Goal: Contribute content

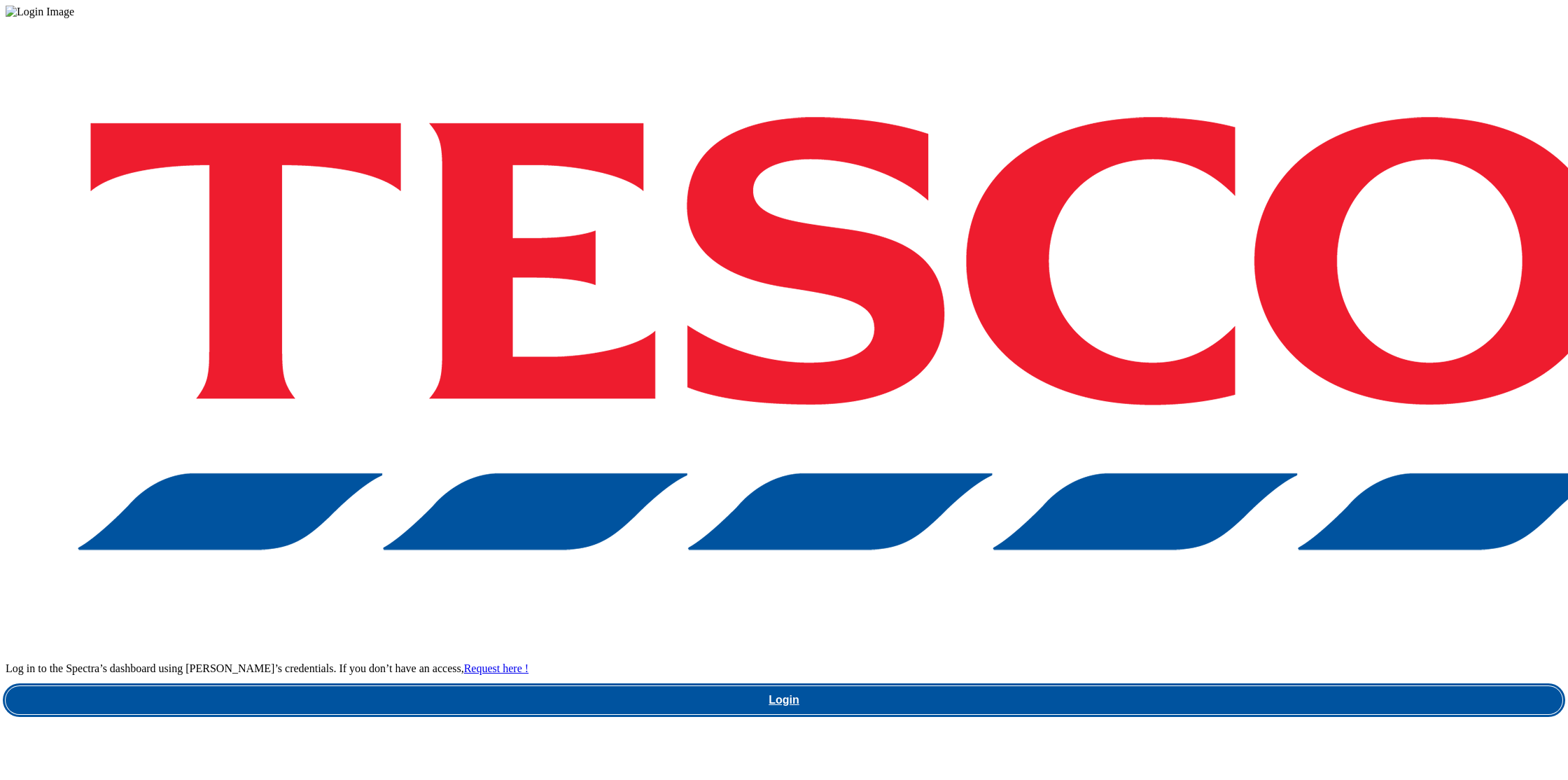
click at [1184, 686] on link "Login" at bounding box center [784, 700] width 1557 height 28
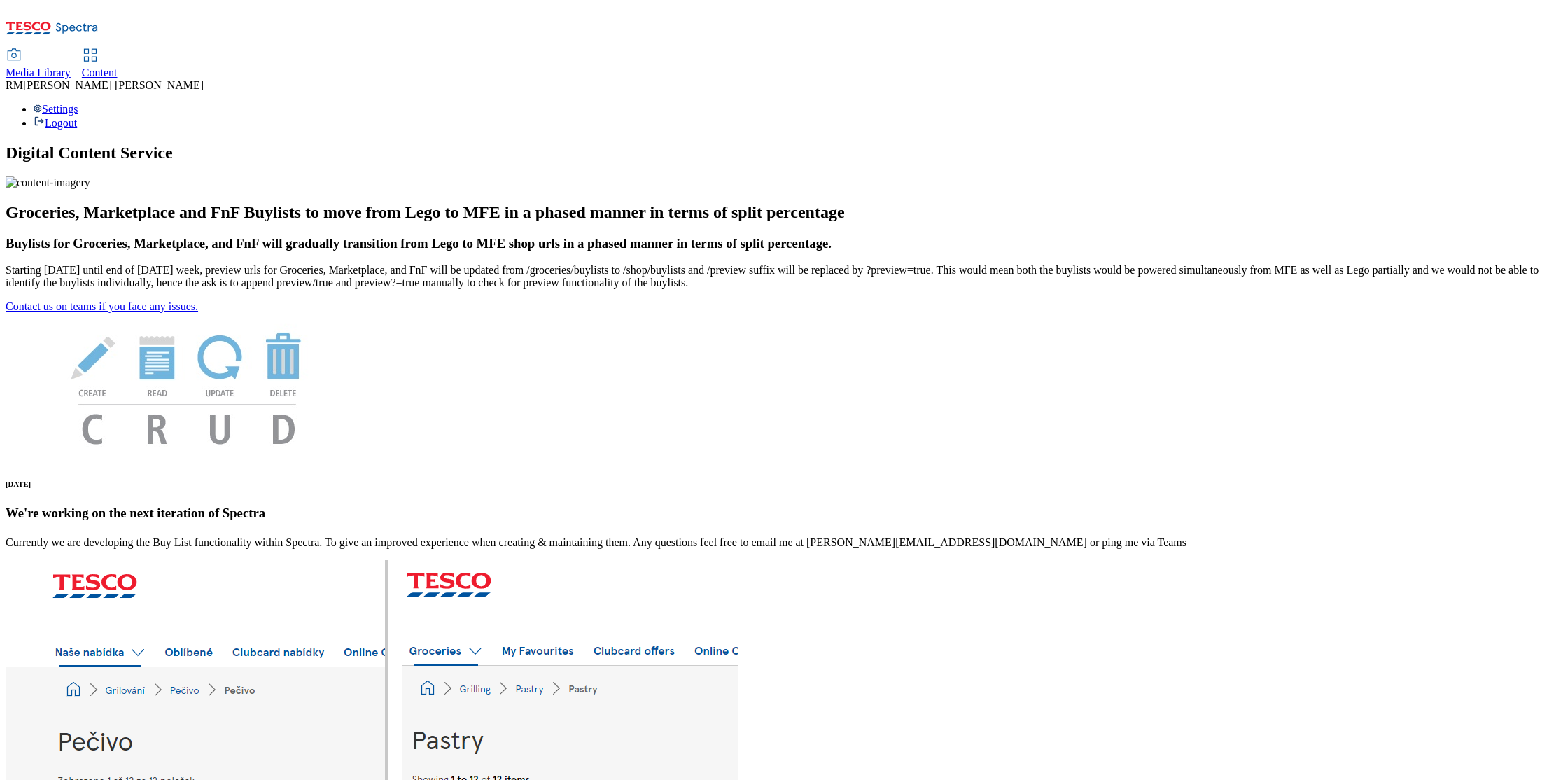
click at [70, 66] on span "Media Library" at bounding box center [39, 72] width 65 height 12
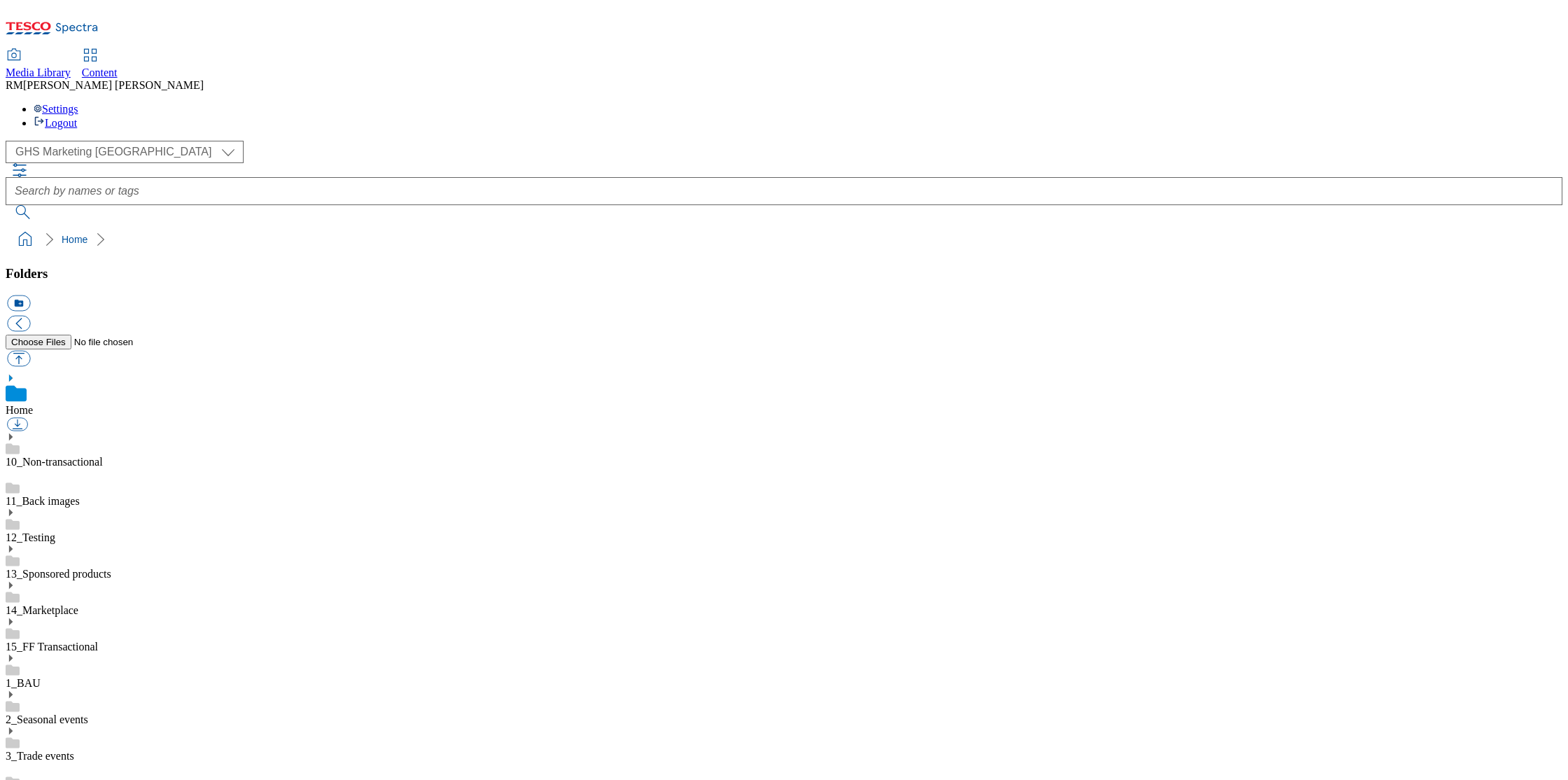
scroll to position [1, 0]
click at [130, 141] on select "GHS Marketing UK iGHS Marketing CE MCA CZ MCA HU MCA SK" at bounding box center [125, 152] width 238 height 23
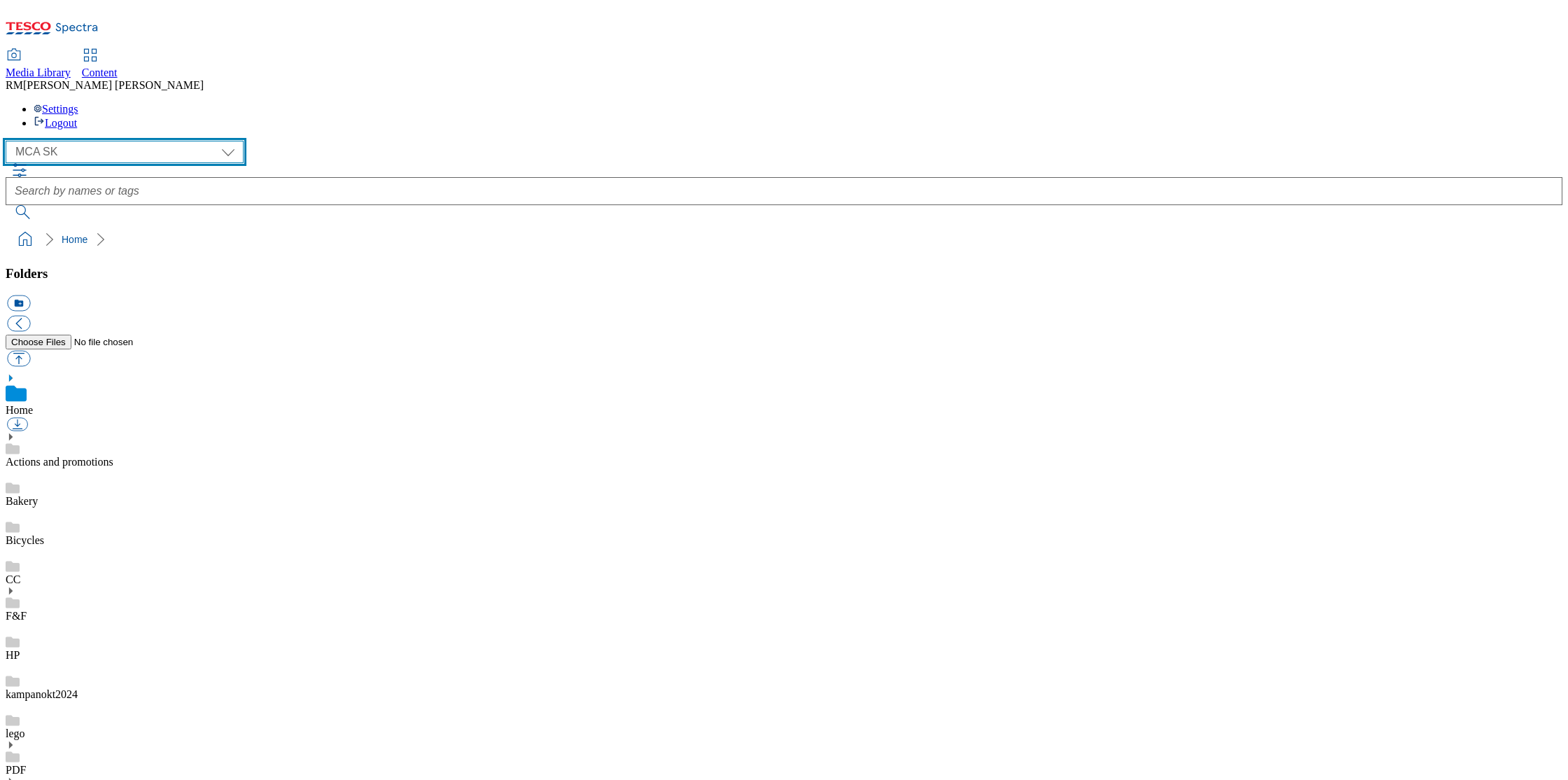
click at [130, 141] on select "GHS Marketing UK iGHS Marketing CE MCA CZ MCA HU MCA SK" at bounding box center [125, 152] width 238 height 23
select select "flare-ighs-ce-mktg"
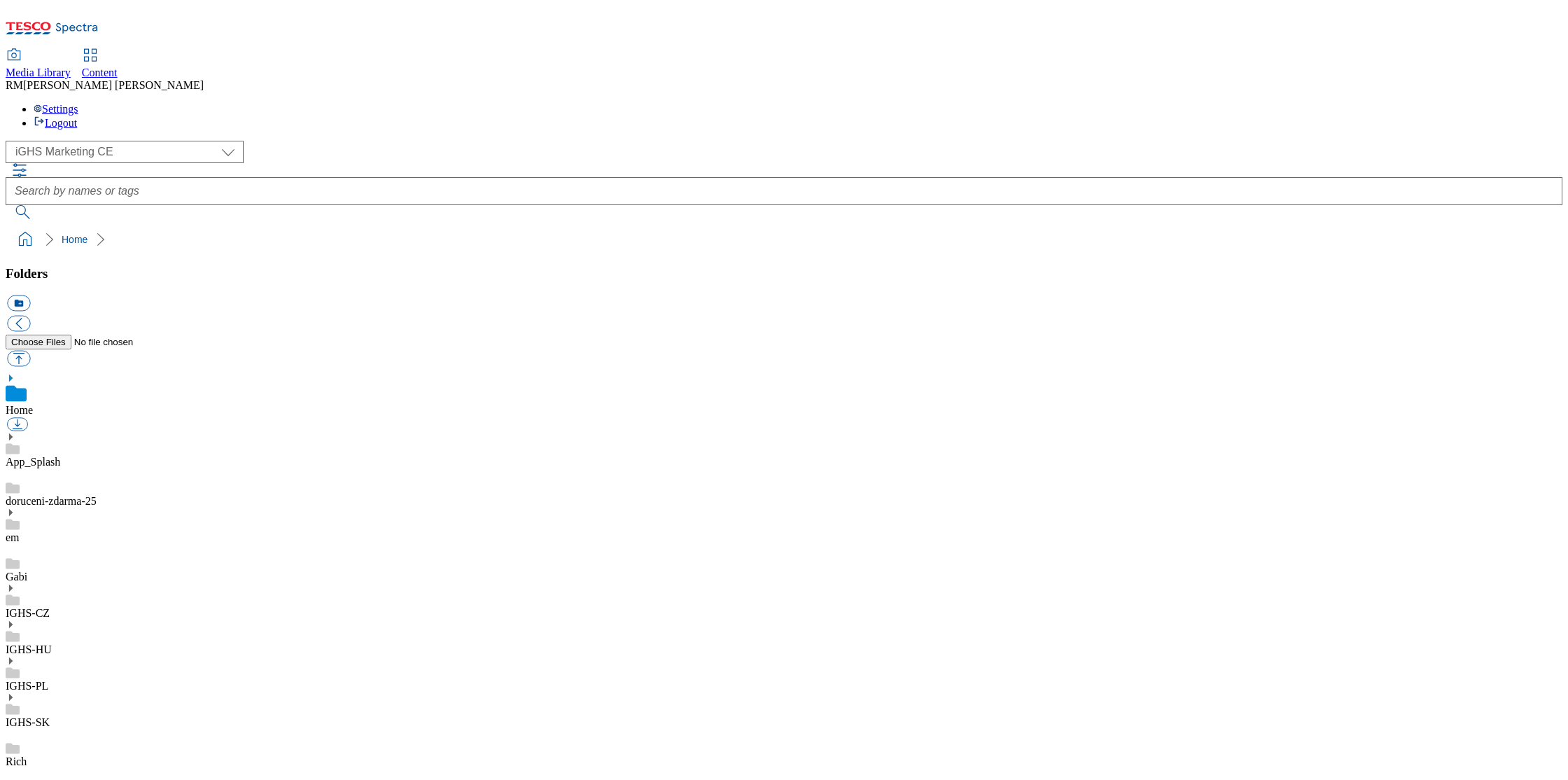
click at [16, 693] on icon at bounding box center [11, 698] width 10 height 10
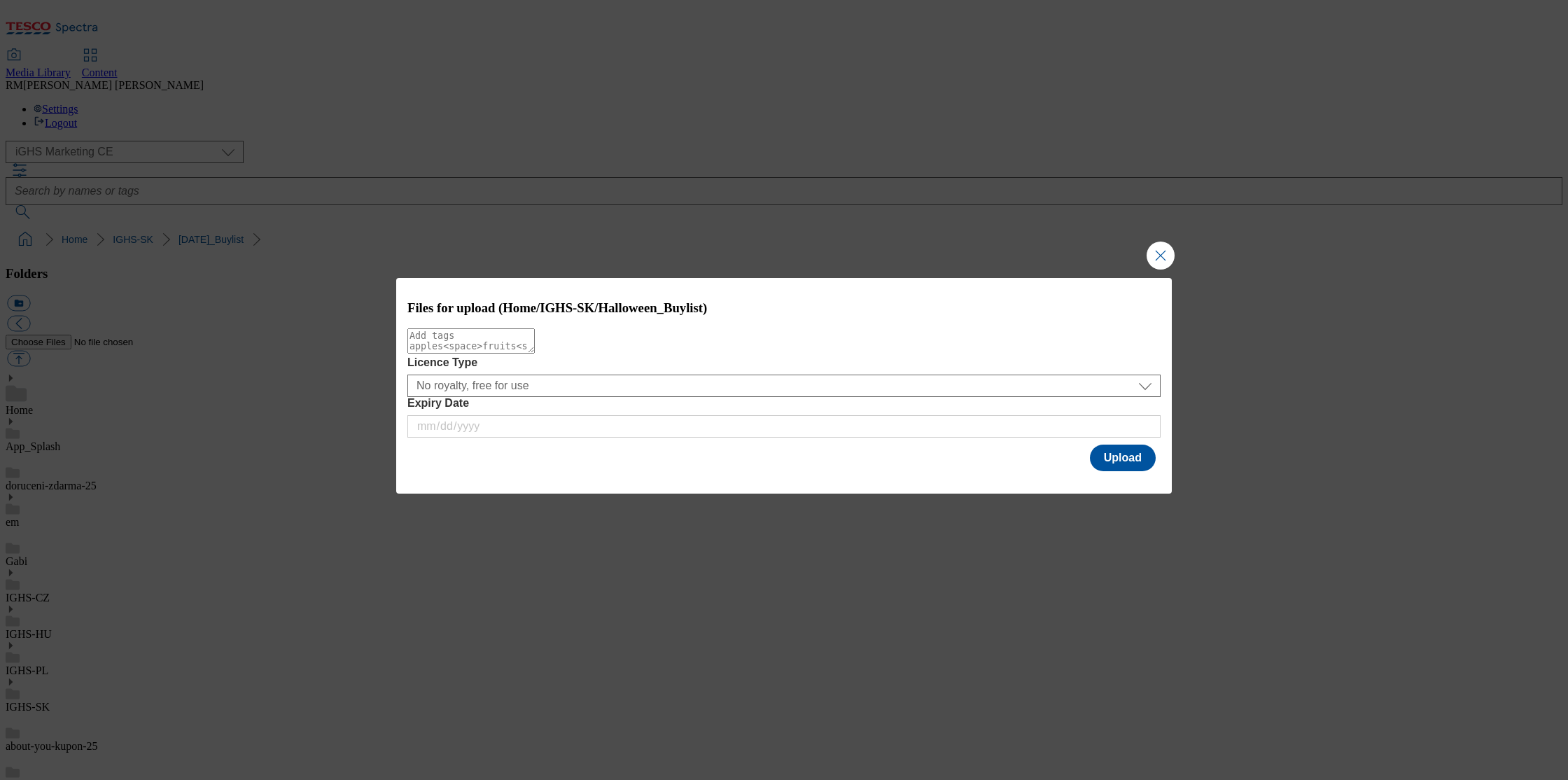
click at [515, 353] on textarea "Modal" at bounding box center [471, 340] width 127 height 25
type textarea "h"
click at [1115, 471] on button "Upload" at bounding box center [1123, 457] width 65 height 27
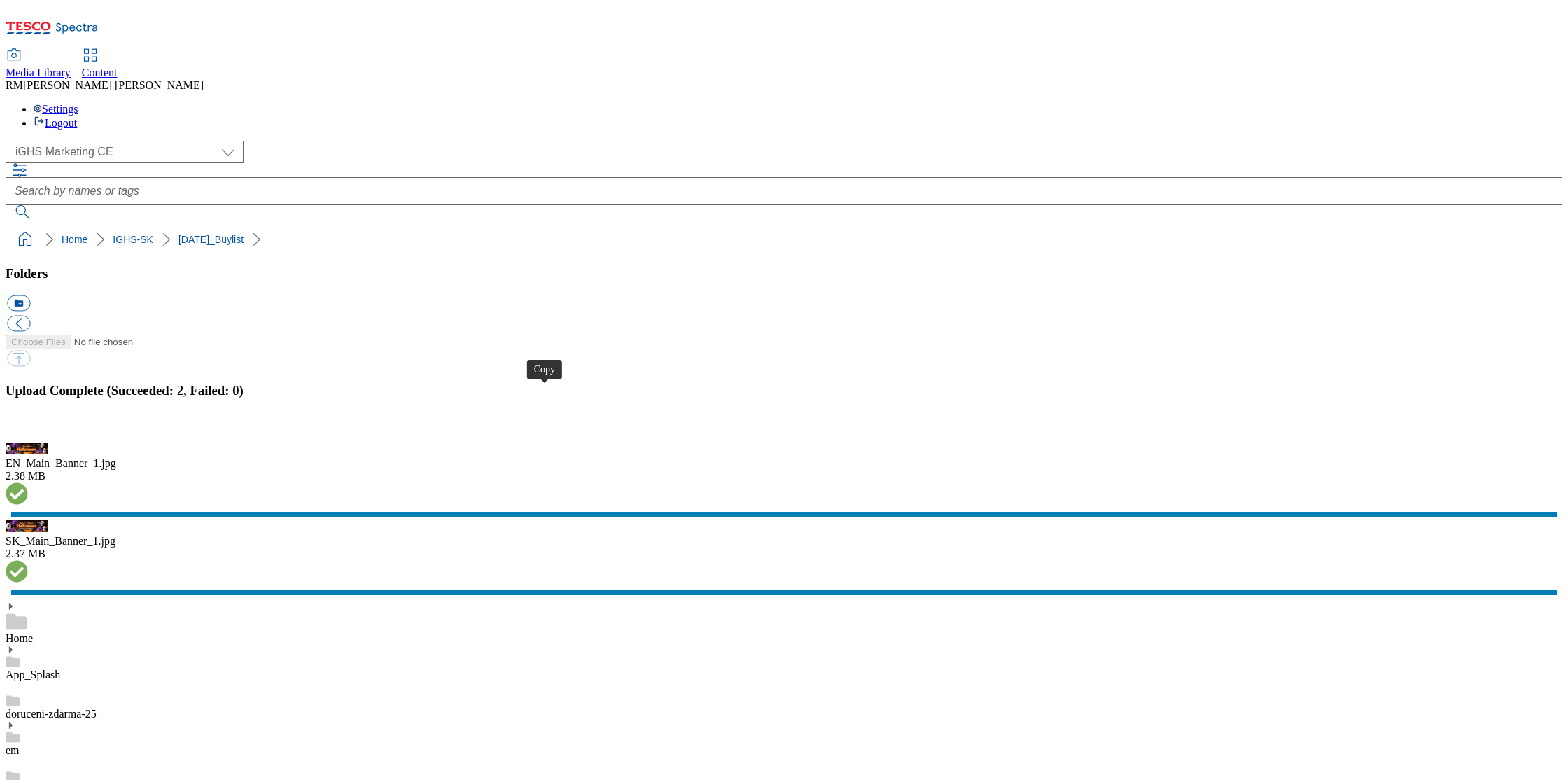
click at [28, 441] on button "button" at bounding box center [17, 434] width 21 height 13
